Goal: Task Accomplishment & Management: Manage account settings

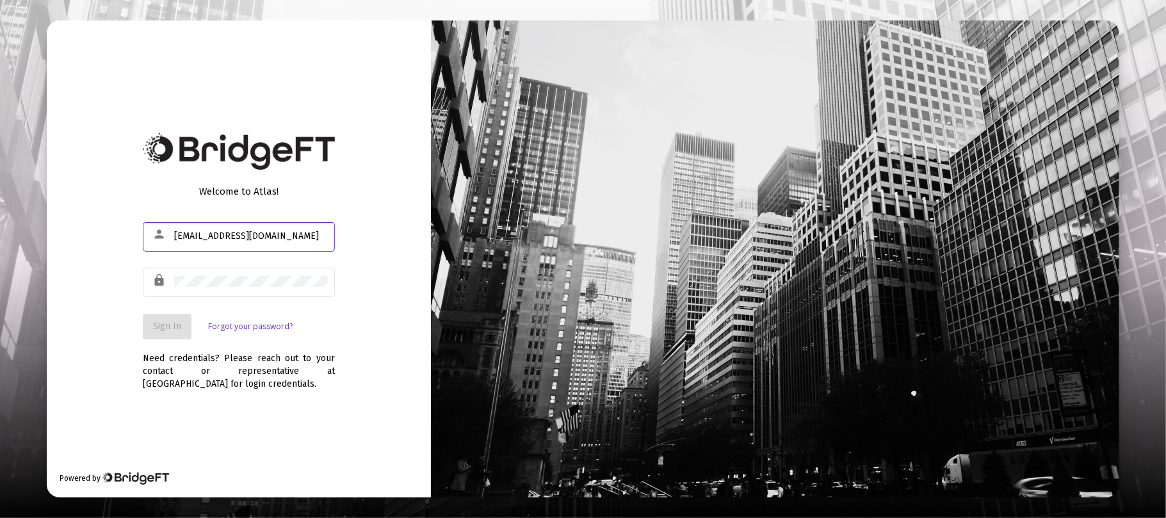
type input "[EMAIL_ADDRESS][DOMAIN_NAME]"
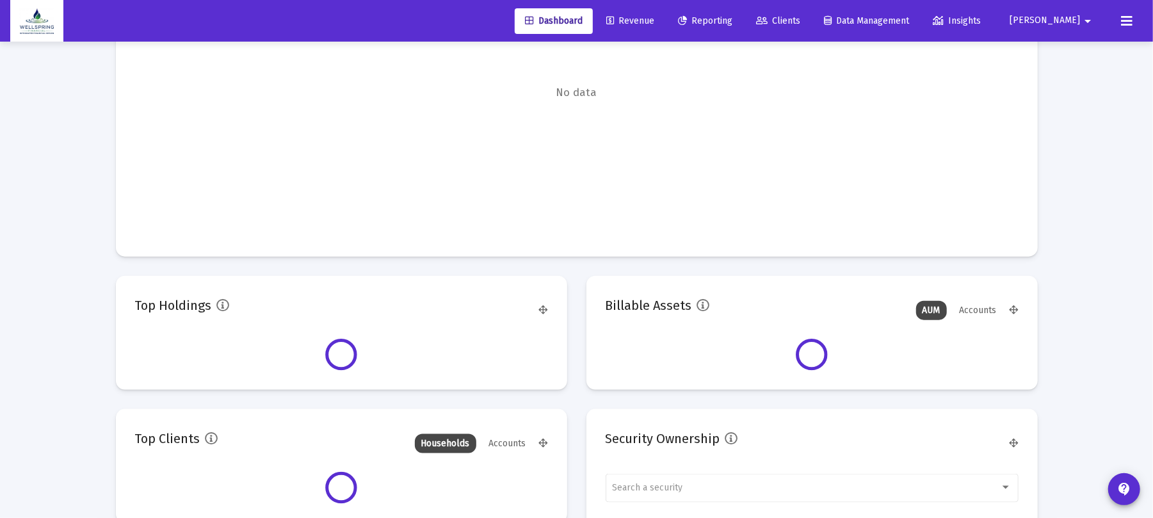
scroll to position [256, 477]
type input "[DATE]"
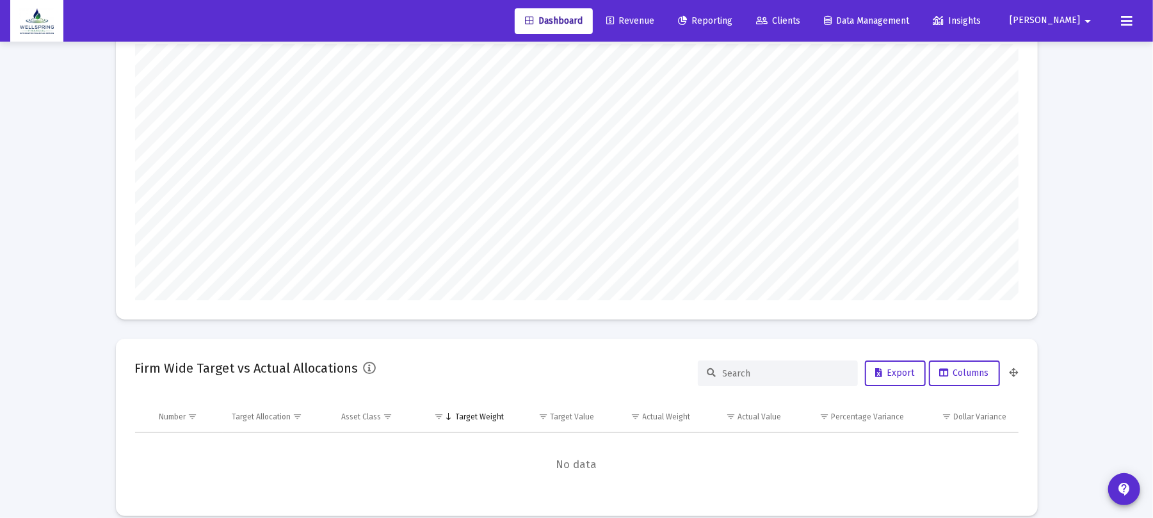
scroll to position [0, 0]
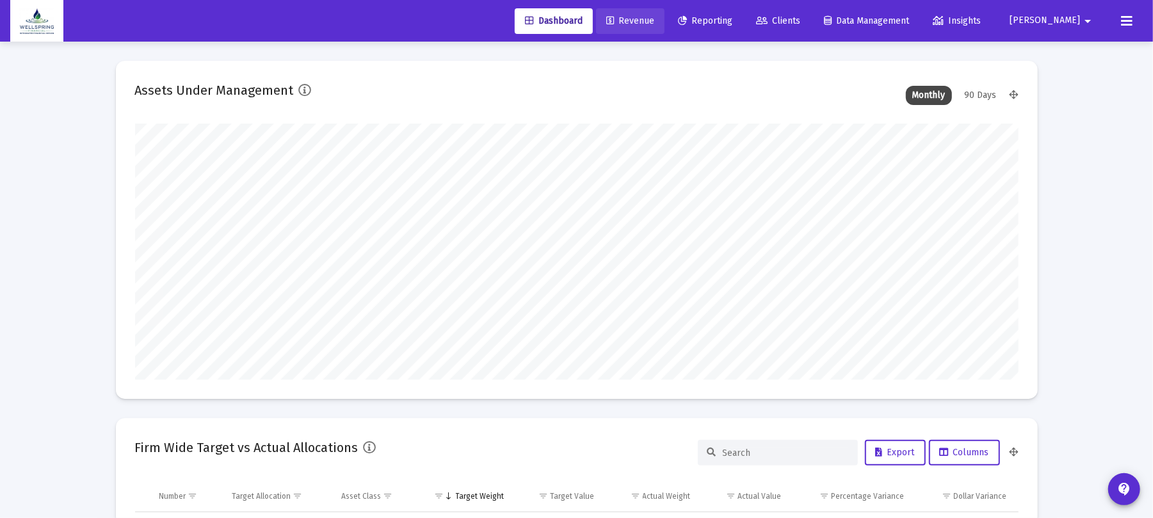
click at [655, 22] on span "Revenue" at bounding box center [631, 20] width 48 height 11
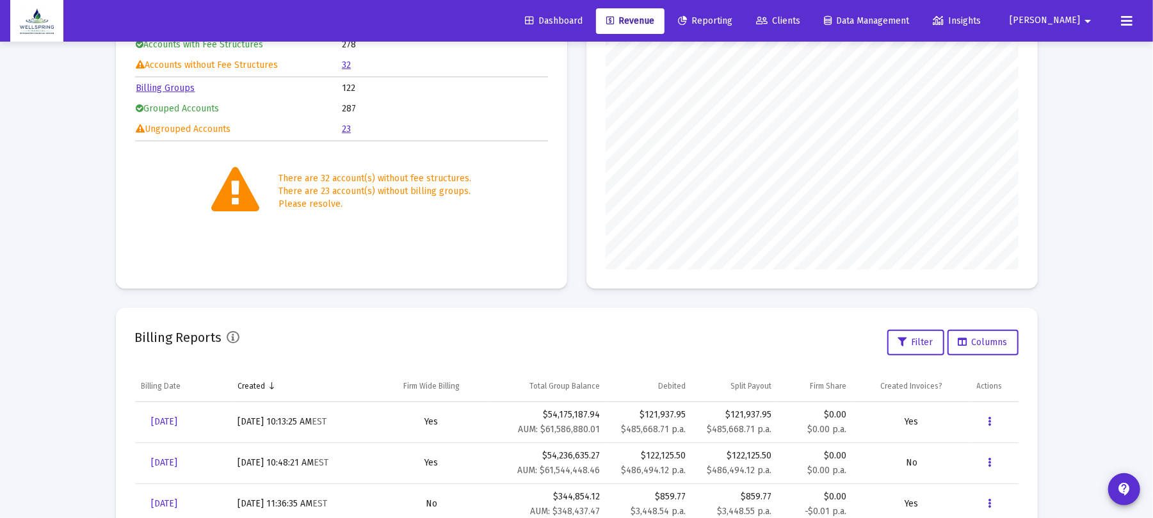
scroll to position [334, 0]
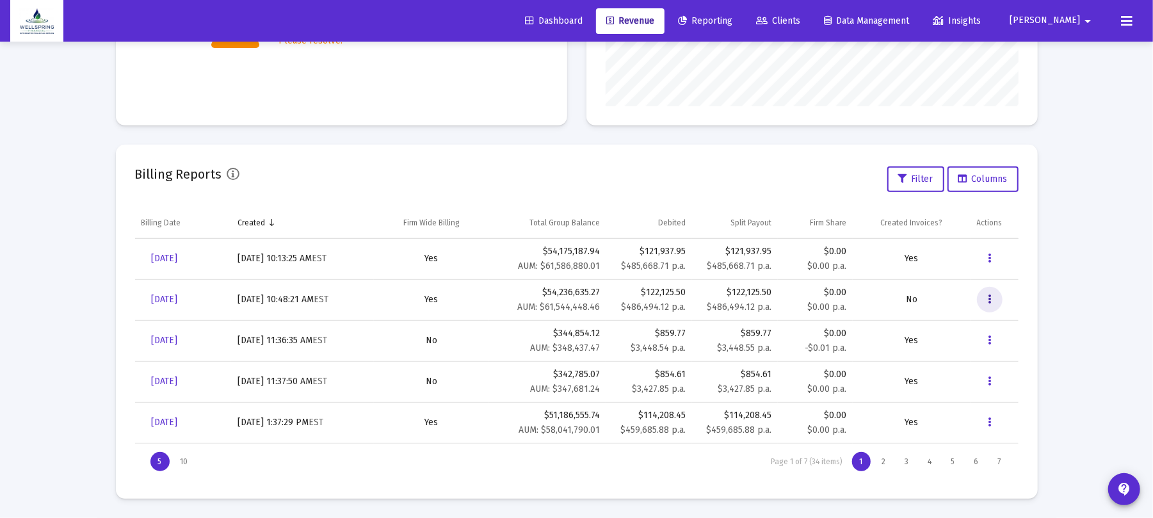
click at [985, 287] on button "Data grid" at bounding box center [990, 300] width 26 height 26
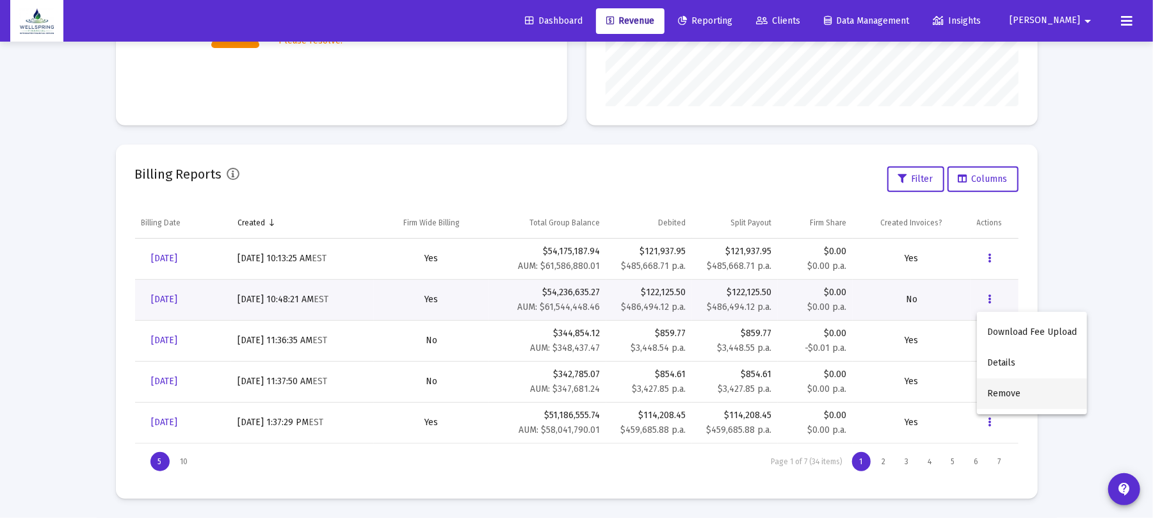
click at [1025, 396] on button "Remove" at bounding box center [1032, 394] width 110 height 31
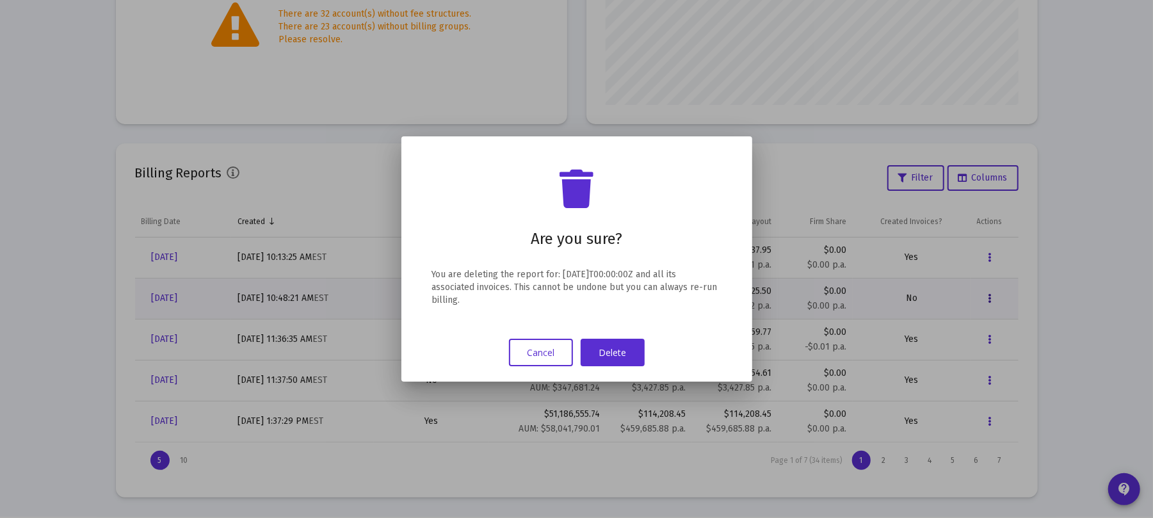
scroll to position [0, 0]
click at [616, 346] on button "Delete" at bounding box center [613, 353] width 64 height 28
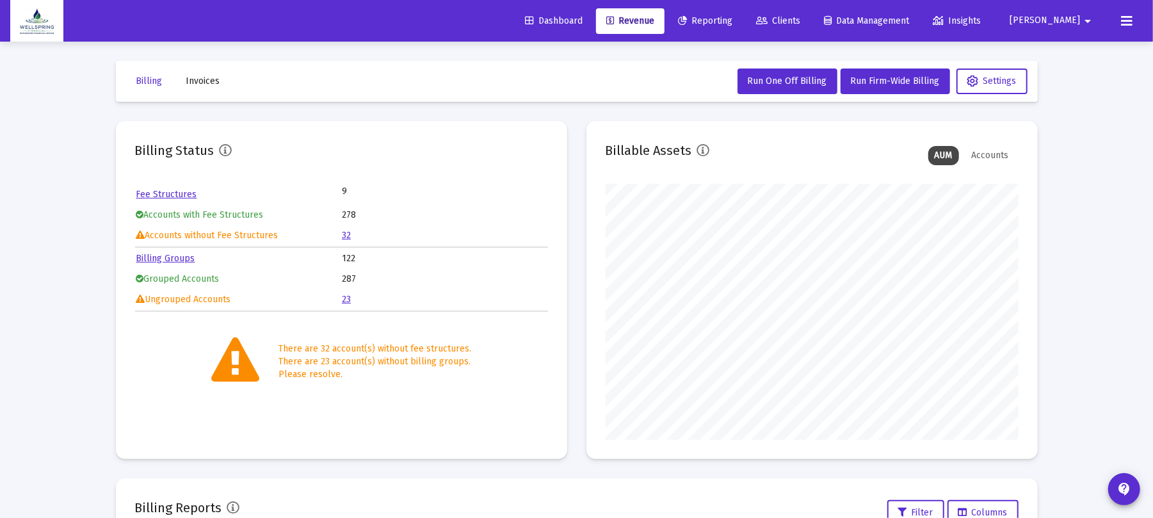
scroll to position [334, 0]
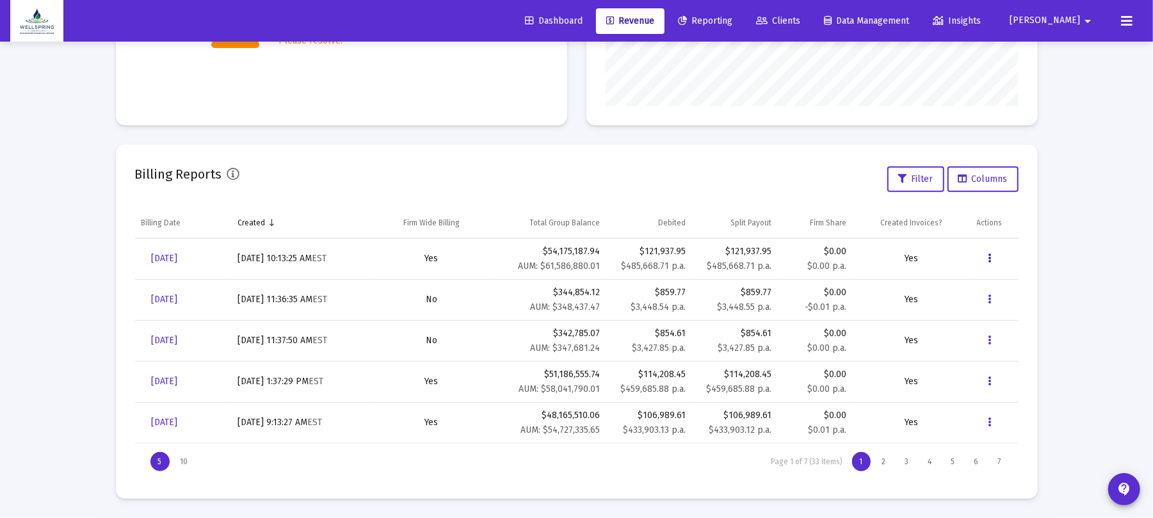
click at [979, 255] on button "Data grid" at bounding box center [990, 259] width 26 height 26
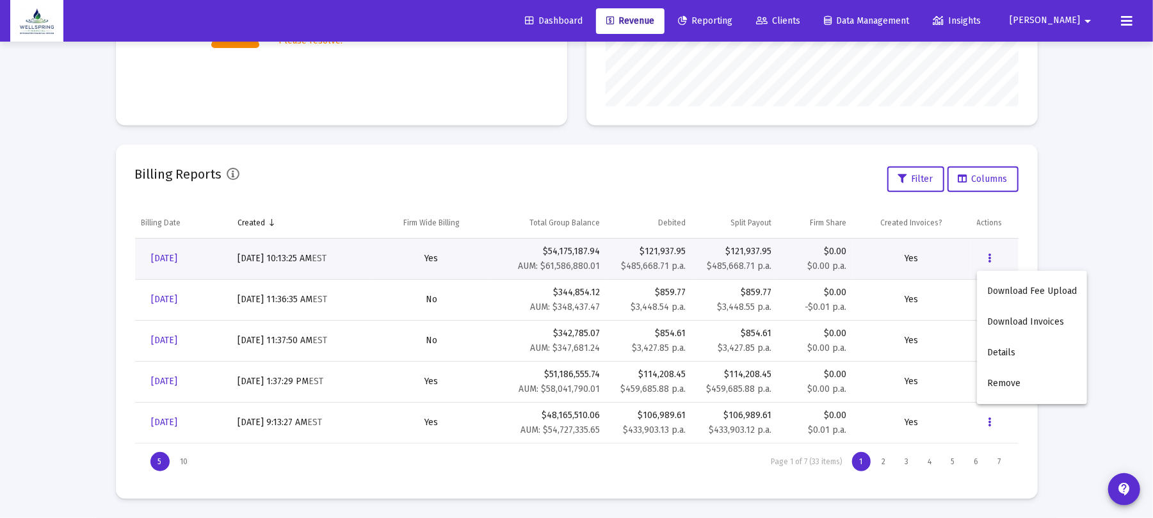
click at [1071, 236] on div at bounding box center [576, 259] width 1153 height 518
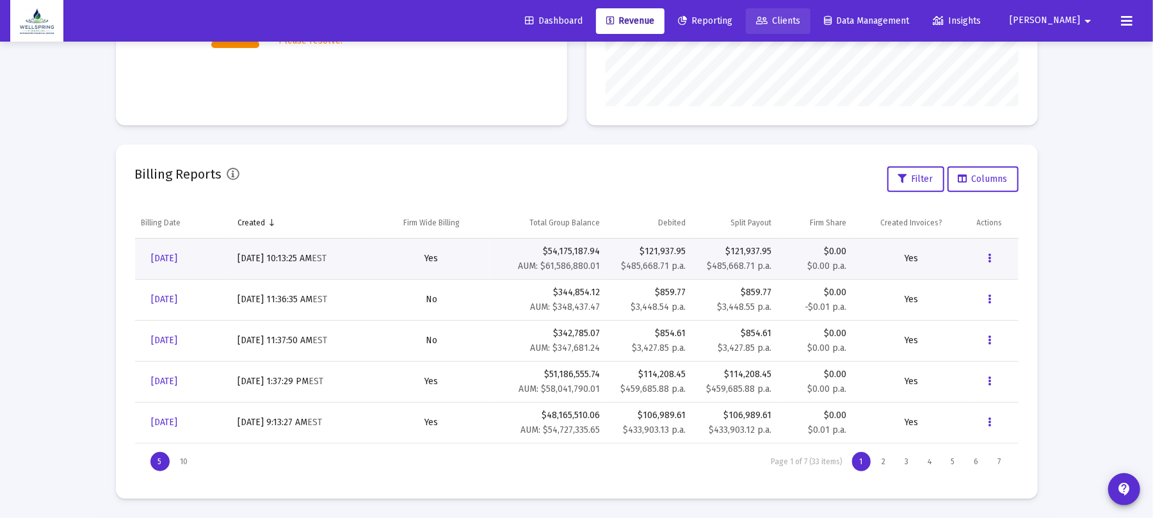
click at [811, 8] on link "Clients" at bounding box center [778, 21] width 65 height 26
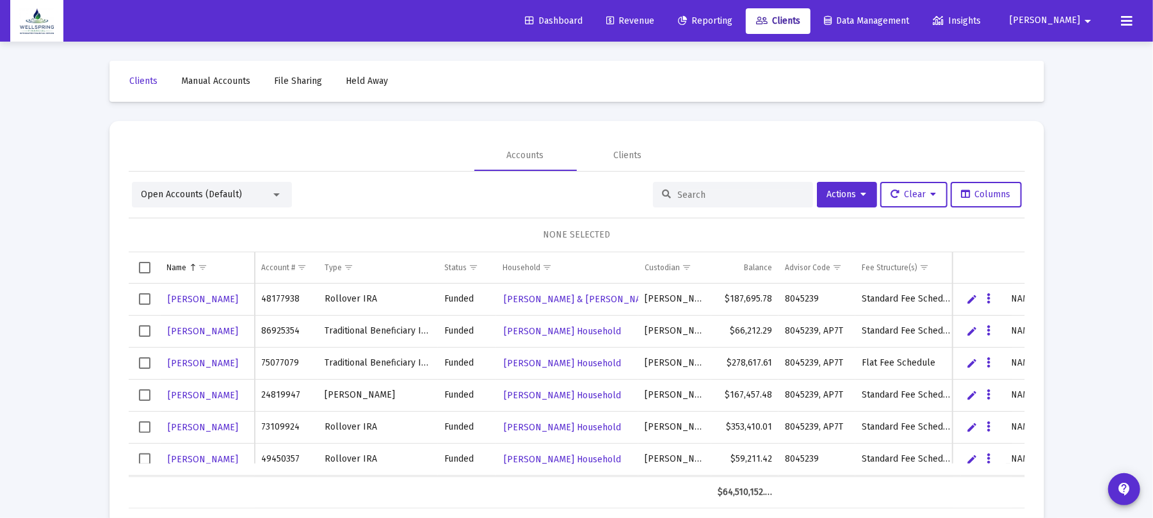
click at [249, 188] on div "Open Accounts (Default)" at bounding box center [206, 194] width 129 height 13
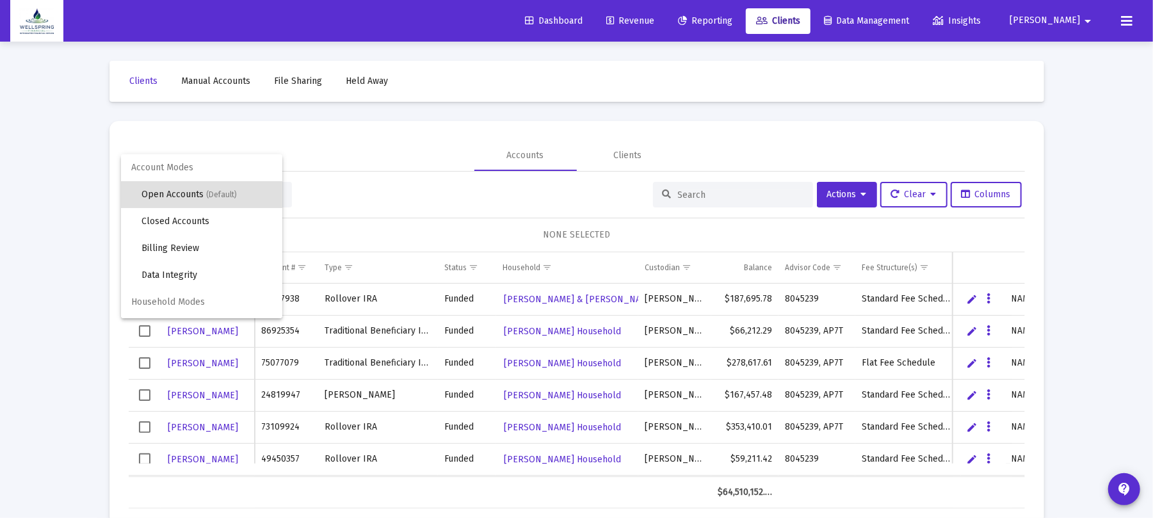
click at [292, 124] on div at bounding box center [576, 259] width 1153 height 518
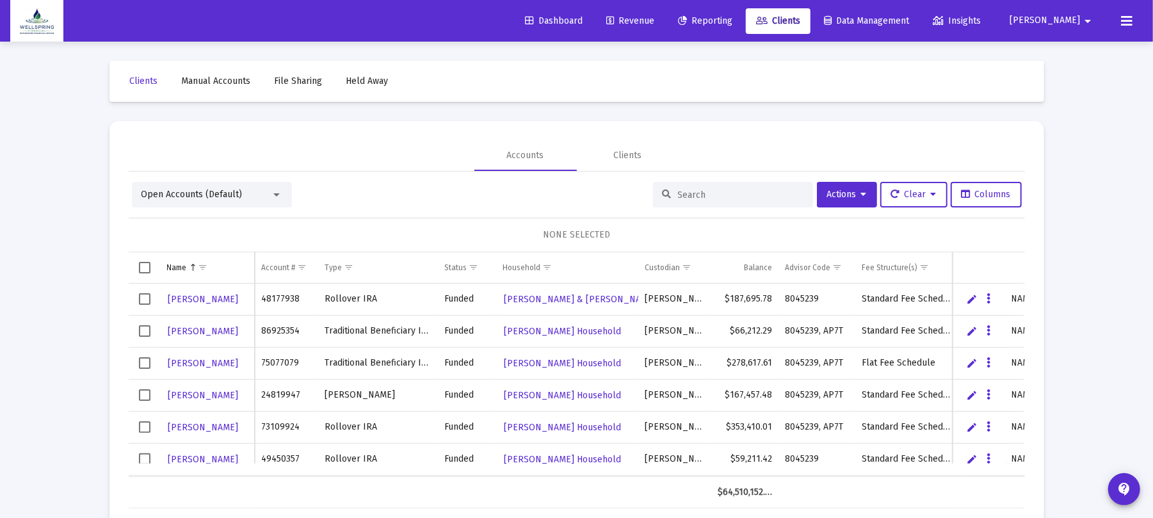
click at [665, 26] on link "Revenue" at bounding box center [630, 21] width 69 height 26
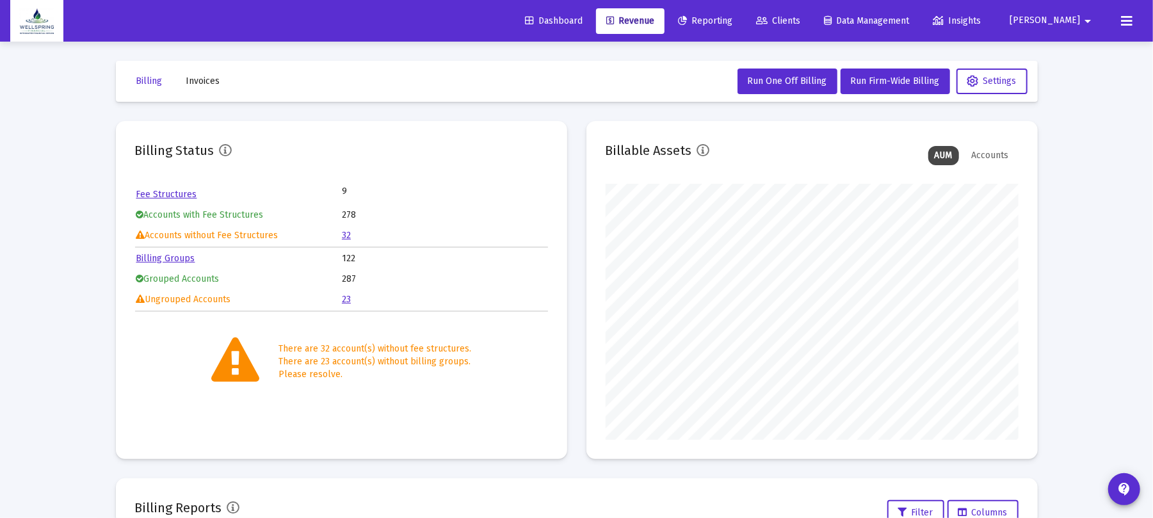
scroll to position [256, 413]
click at [202, 73] on button "Invoices" at bounding box center [203, 82] width 54 height 26
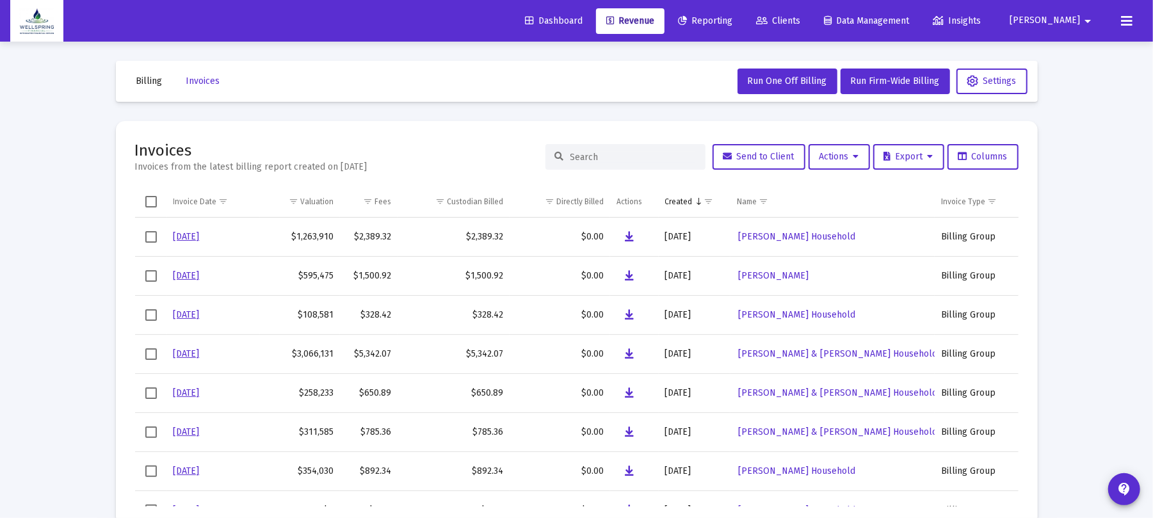
click at [633, 159] on input at bounding box center [634, 157] width 126 height 11
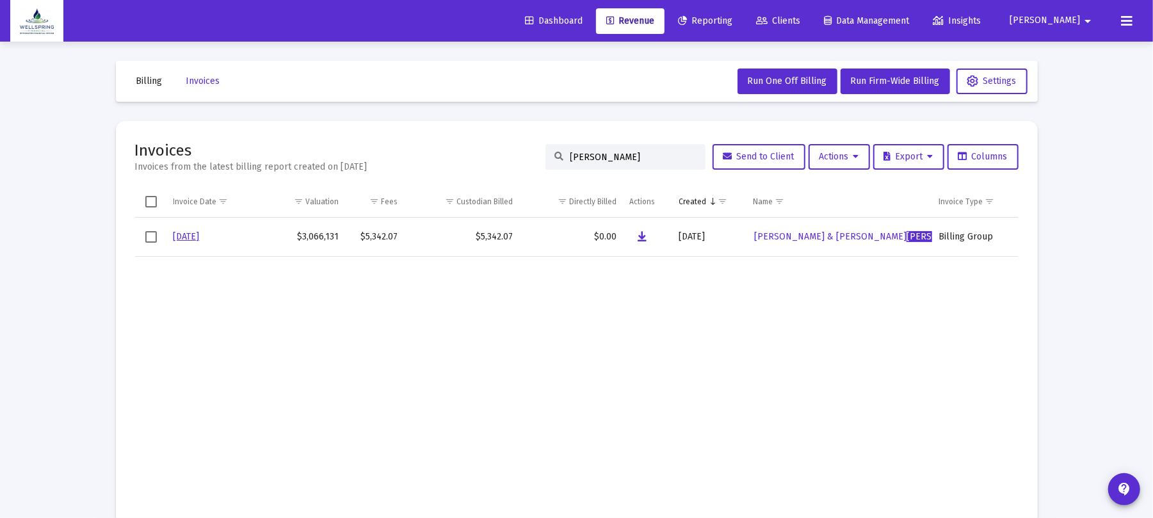
type input "[PERSON_NAME]"
click at [648, 240] on button "Data grid" at bounding box center [643, 237] width 26 height 26
click at [1089, 22] on mat-icon "arrow_drop_down" at bounding box center [1087, 21] width 15 height 26
click at [903, 13] on div at bounding box center [576, 259] width 1153 height 518
click at [893, 19] on span "Data Management" at bounding box center [866, 20] width 85 height 11
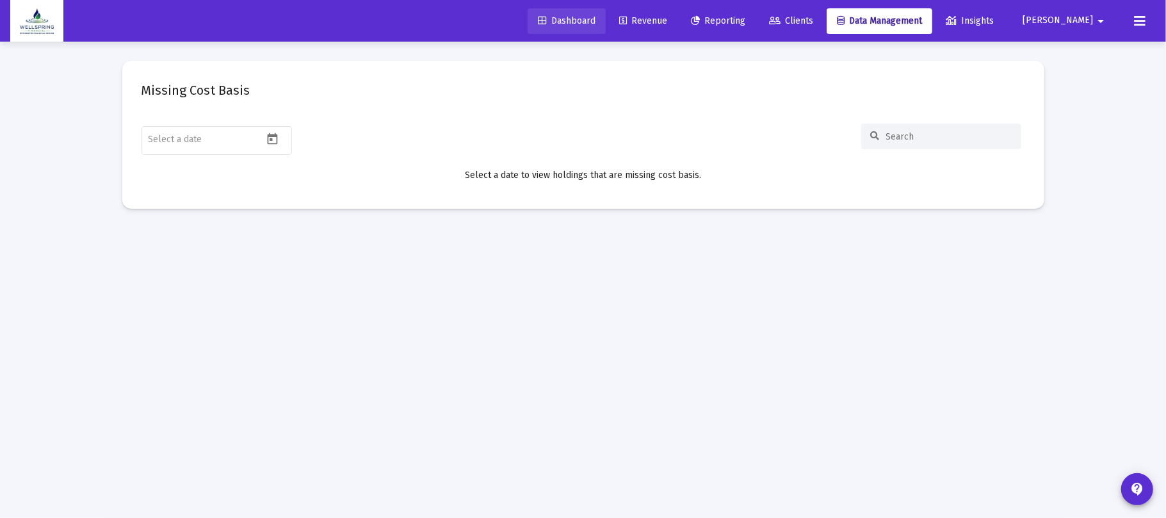
click at [596, 24] on span "Dashboard" at bounding box center [567, 20] width 58 height 11
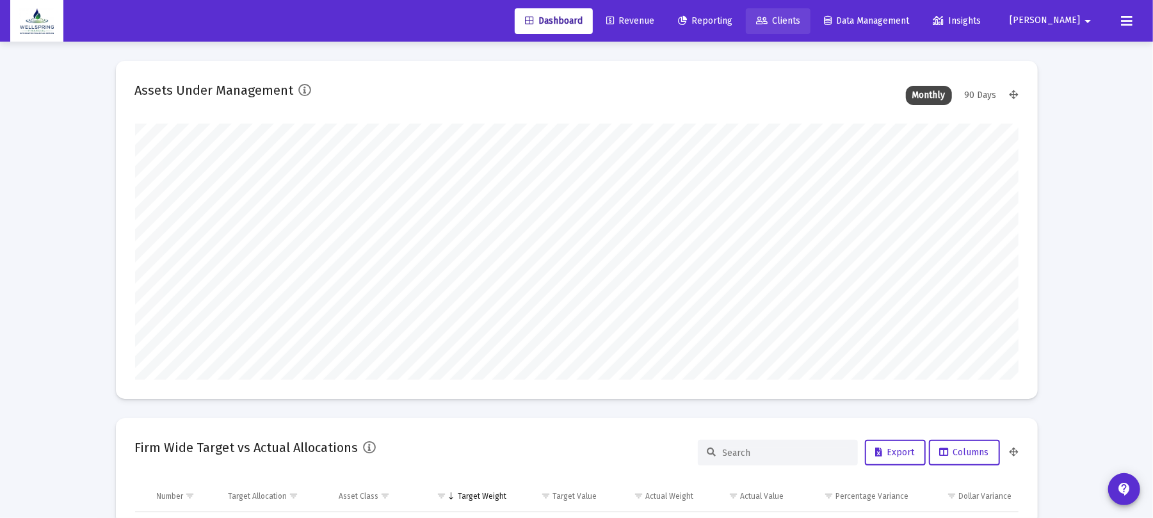
click at [801, 18] on span "Clients" at bounding box center [778, 20] width 44 height 11
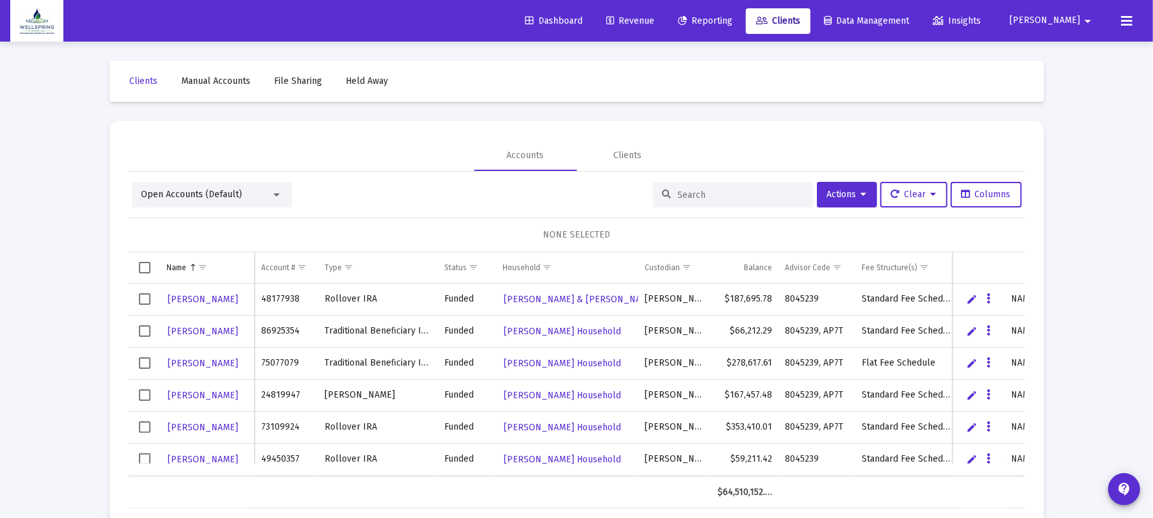
click at [321, 88] on link "File Sharing" at bounding box center [299, 82] width 69 height 26
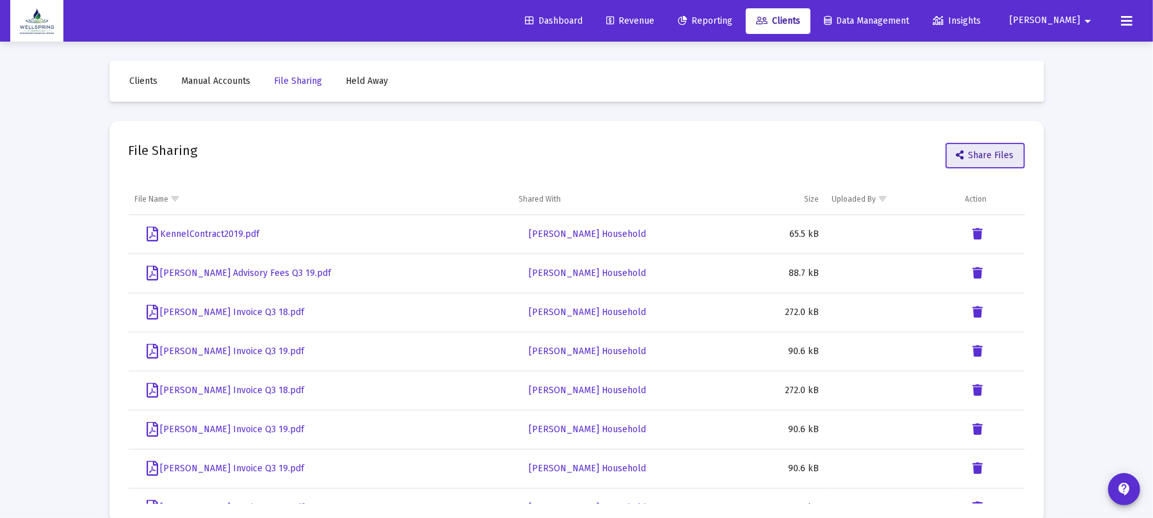
click at [1003, 146] on button "Share Files" at bounding box center [985, 156] width 79 height 26
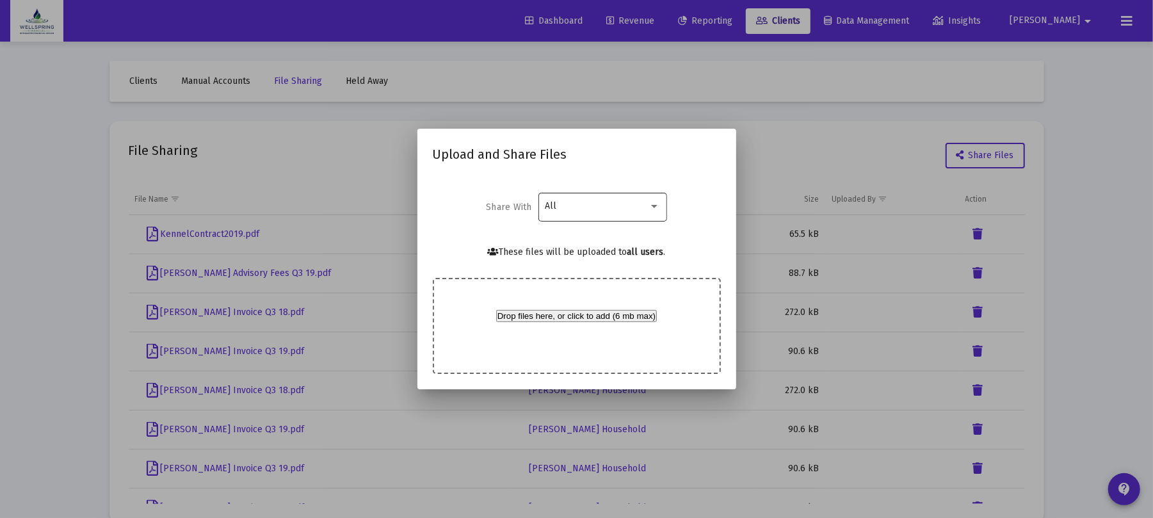
click at [566, 210] on div "All" at bounding box center [602, 205] width 115 height 31
click at [570, 223] on span "Household" at bounding box center [602, 233] width 115 height 27
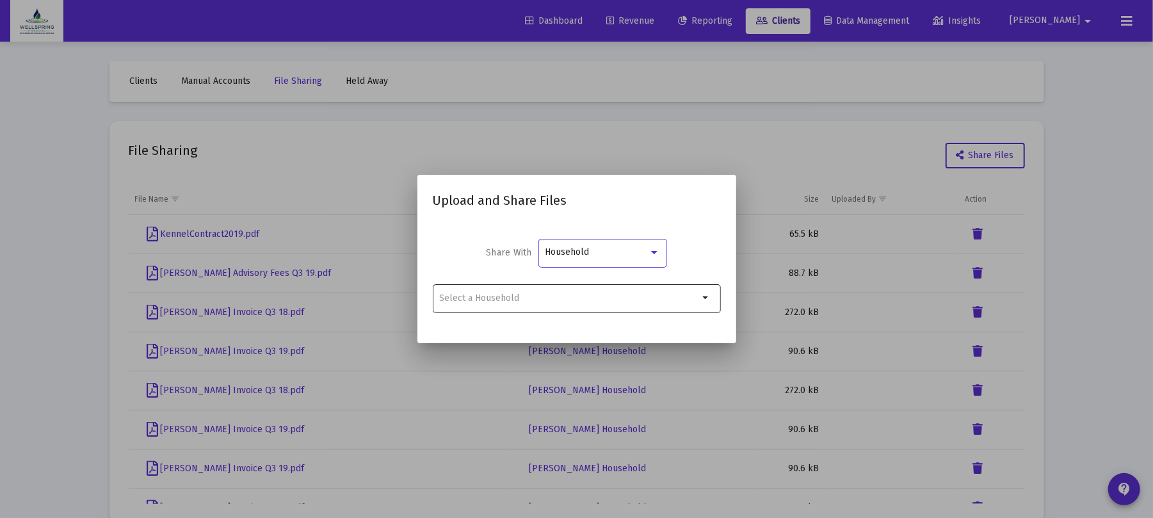
click at [598, 287] on div at bounding box center [568, 297] width 259 height 31
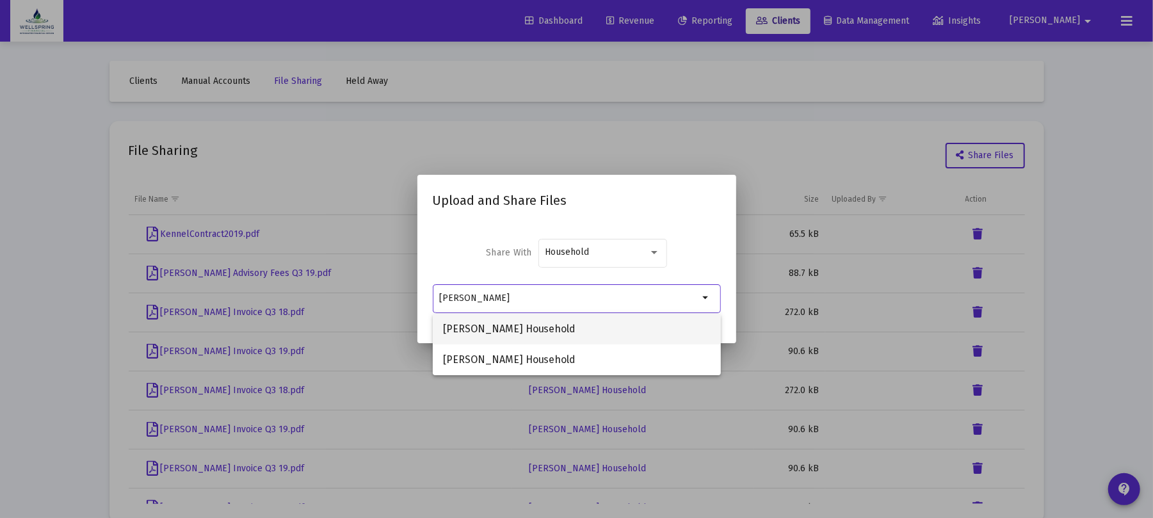
click at [534, 338] on span "[PERSON_NAME] Household" at bounding box center [577, 329] width 268 height 31
type input "[PERSON_NAME] Household"
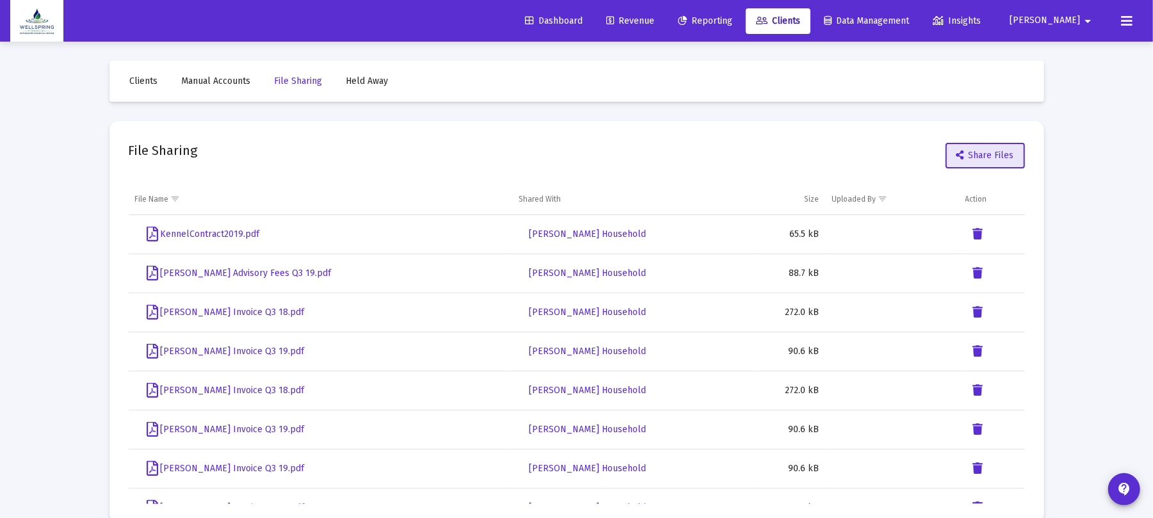
click at [665, 24] on link "Revenue" at bounding box center [630, 21] width 69 height 26
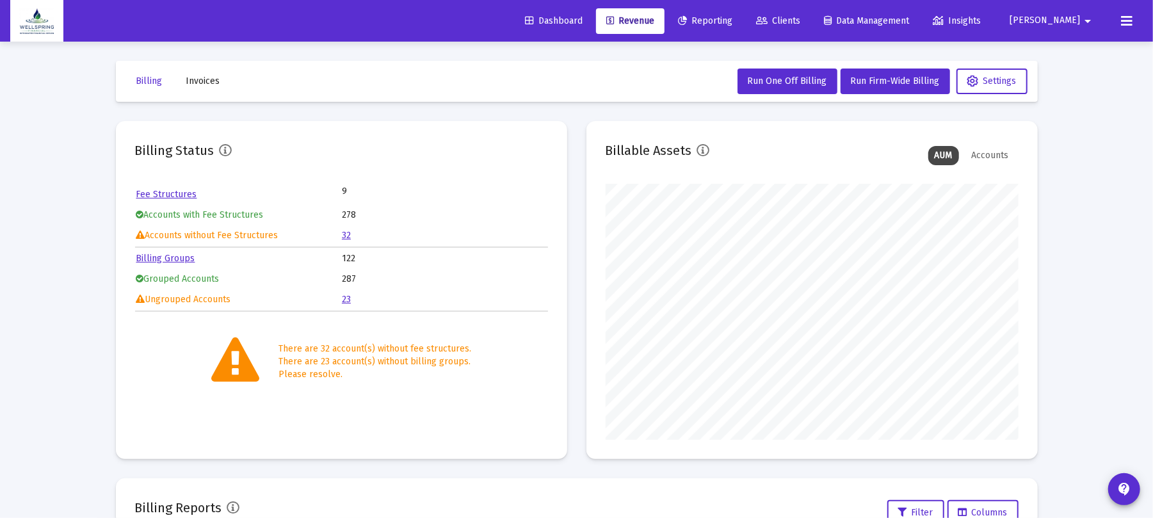
scroll to position [256, 413]
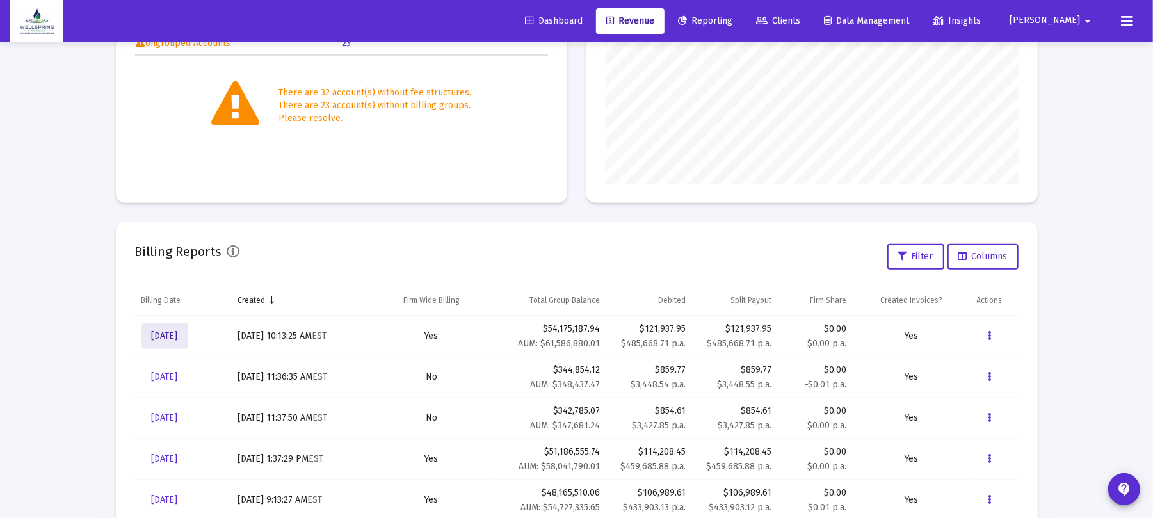
click at [177, 338] on span "[DATE]" at bounding box center [165, 335] width 26 height 11
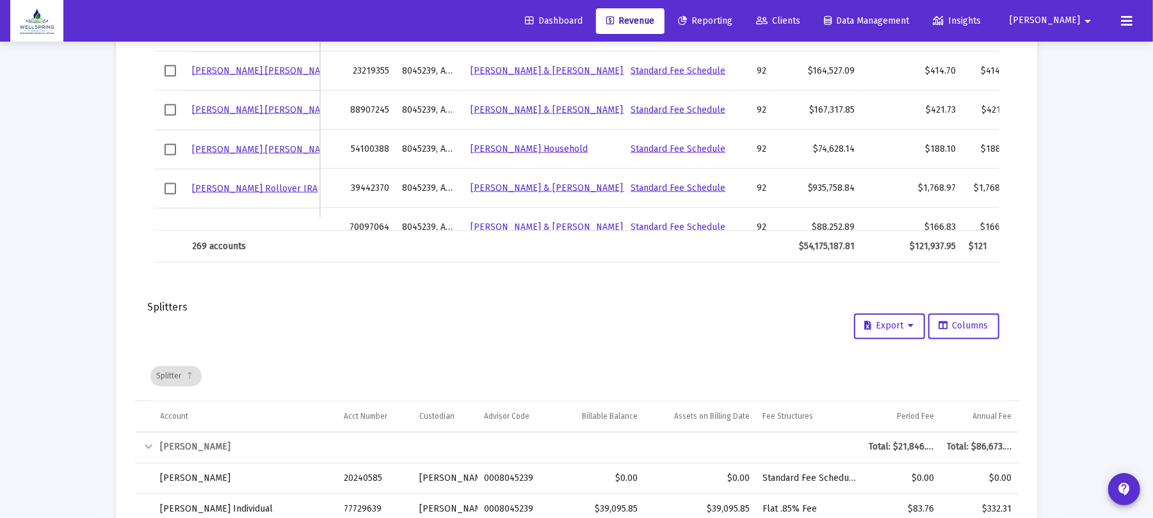
scroll to position [1664, 0]
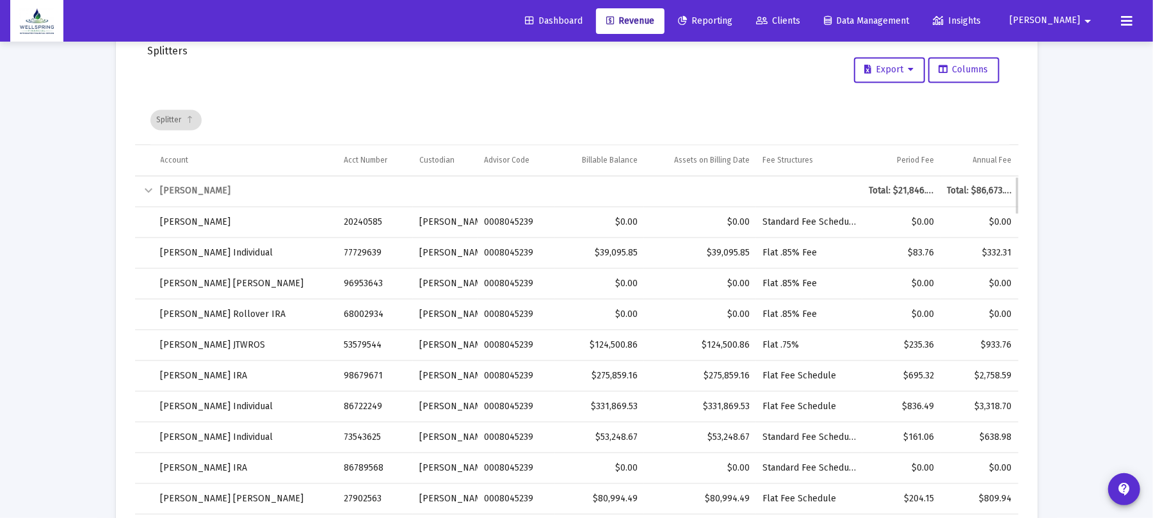
click at [145, 184] on div "Collapse" at bounding box center [149, 191] width 15 height 15
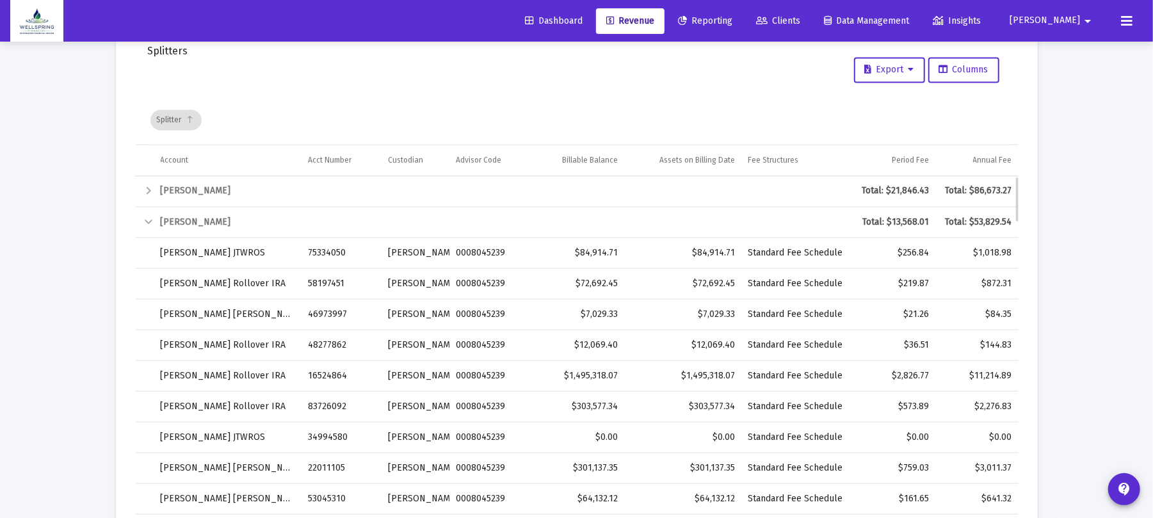
click at [149, 210] on td "Collapse" at bounding box center [144, 223] width 19 height 31
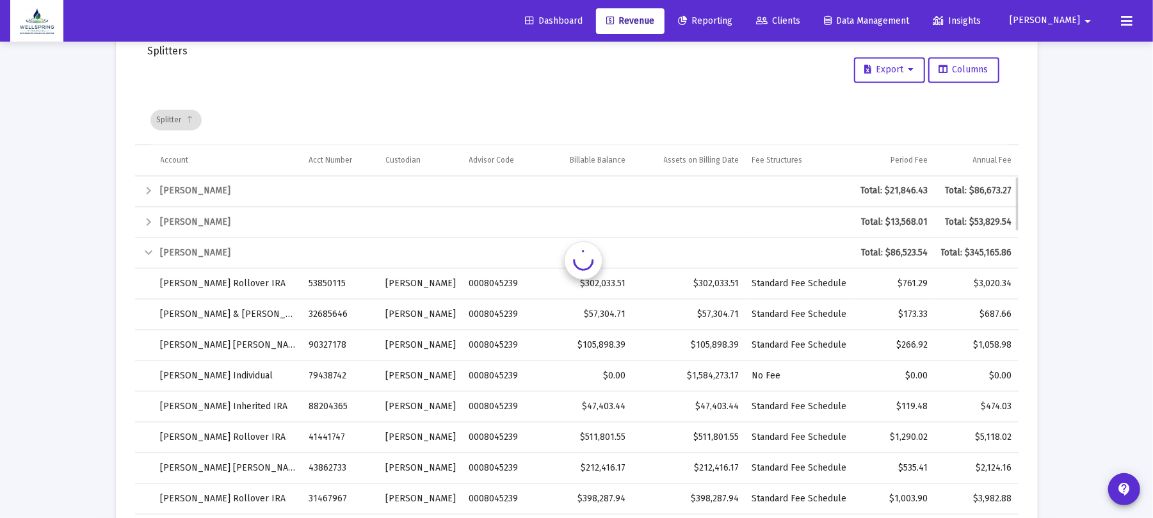
click at [147, 216] on div "Expand" at bounding box center [149, 222] width 15 height 15
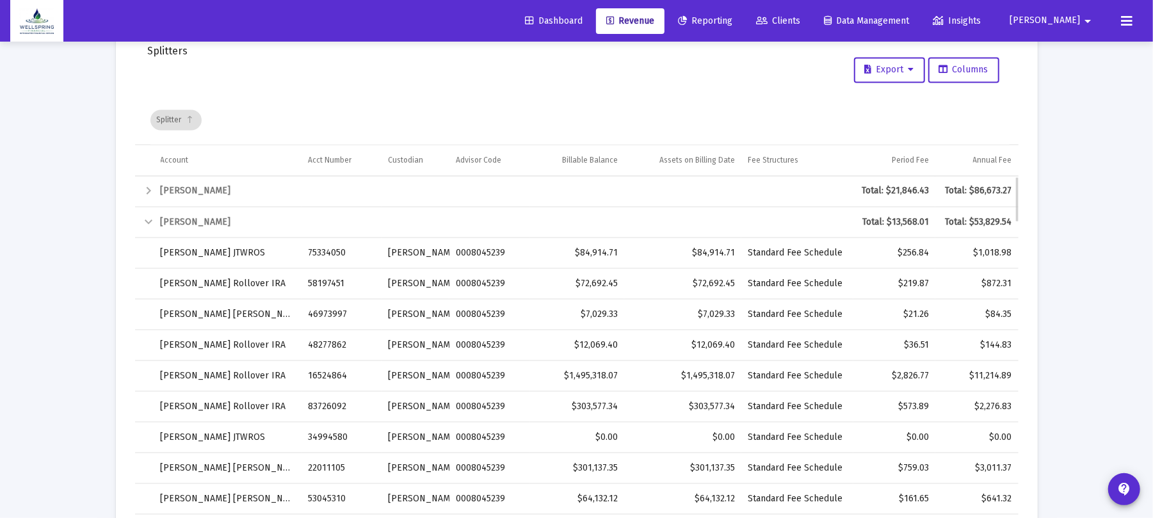
click at [147, 215] on div "Collapse" at bounding box center [149, 222] width 15 height 15
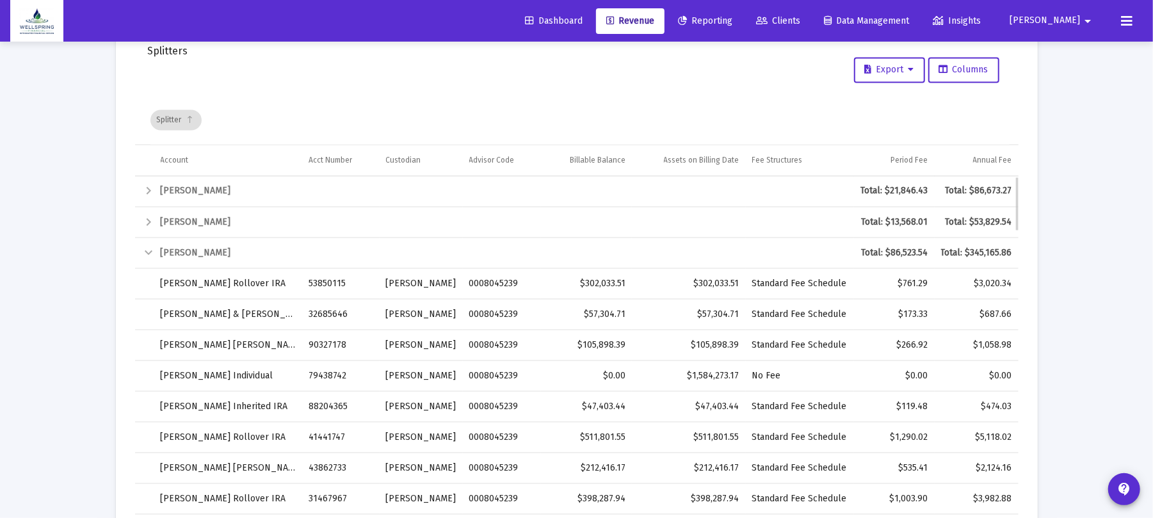
click at [149, 259] on td "Collapse" at bounding box center [144, 253] width 19 height 31
